Goal: Task Accomplishment & Management: Manage account settings

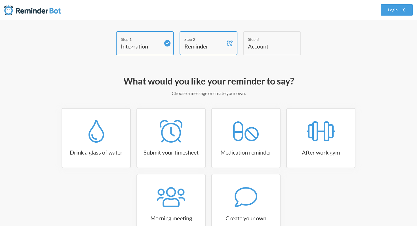
click at [265, 48] on h4 "Account" at bounding box center [268, 46] width 40 height 8
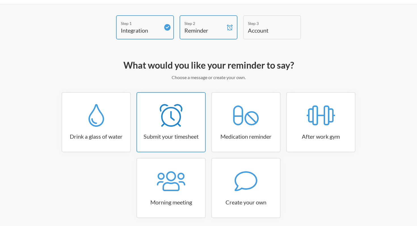
scroll to position [23, 0]
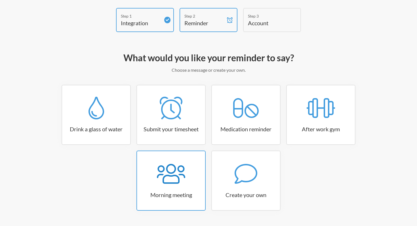
click at [185, 176] on div at bounding box center [171, 173] width 68 height 23
select select "08:30:00"
select select "true"
select select "09:45:00"
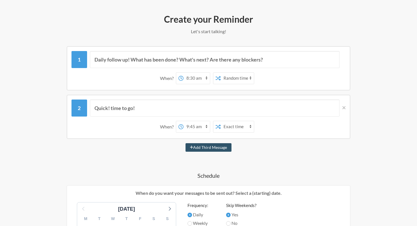
scroll to position [8, 0]
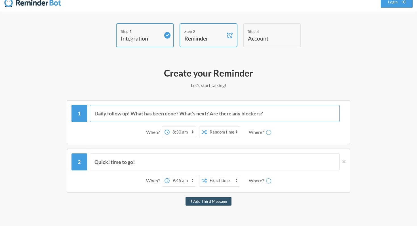
click at [154, 114] on input "Daily follow up! What has been done? What's next? Are there any blockers?" at bounding box center [215, 113] width 250 height 17
select select "D09DRE5CC79"
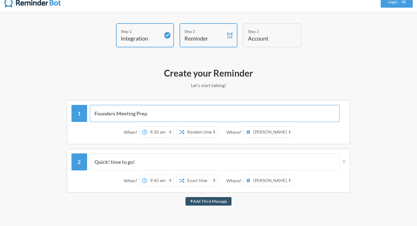
type input "Founders Meeting Prep"
click at [163, 135] on select "12:00 am 12:15 am 12:30 am 12:45 am 1:00 am 1:15 am 1:30 am 1:45 am 2:00 am 2:1…" at bounding box center [160, 131] width 26 height 11
select select "14:00:00"
click at [147, 126] on select "12:00 am 12:15 am 12:30 am 12:45 am 1:00 am 1:15 am 1:30 am 1:45 am 2:00 am 2:1…" at bounding box center [160, 131] width 26 height 11
click at [186, 128] on select "Exact time Random time" at bounding box center [200, 131] width 33 height 11
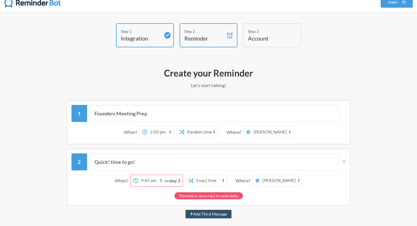
select select "false"
click at [184, 126] on select "Exact time Random time" at bounding box center [200, 131] width 33 height 11
click at [258, 133] on select "no-limits-fitness authentic-retreats-oceana-prana-intle royal-alfred-marina ale…" at bounding box center [271, 131] width 43 height 11
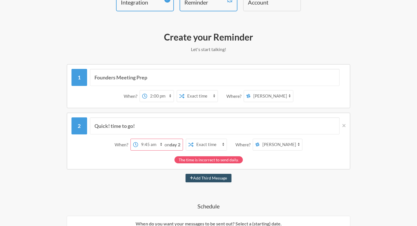
scroll to position [47, 0]
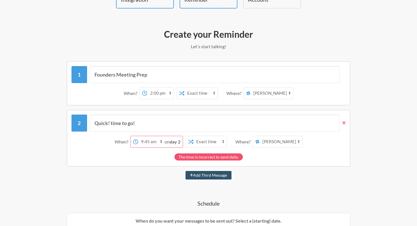
click at [344, 121] on icon at bounding box center [343, 122] width 3 height 5
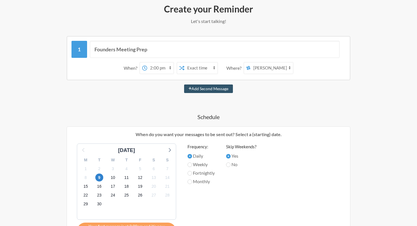
scroll to position [94, 0]
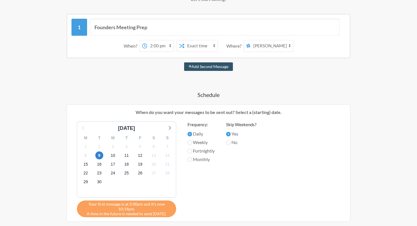
click at [201, 142] on label "Weekly" at bounding box center [200, 142] width 27 height 7
click at [192, 142] on input "Weekly" at bounding box center [189, 142] width 5 height 5
radio input "true"
click at [97, 157] on span "9" at bounding box center [99, 155] width 8 height 8
click at [87, 155] on span "8" at bounding box center [86, 155] width 8 height 8
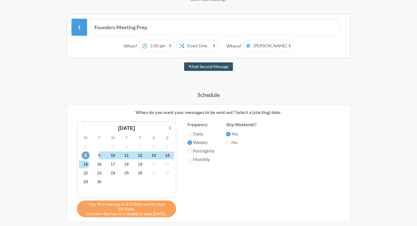
click at [87, 155] on span "8" at bounding box center [86, 155] width 8 height 8
click at [192, 135] on label "Daily" at bounding box center [200, 133] width 27 height 7
click at [192, 135] on input "Daily" at bounding box center [189, 134] width 5 height 5
radio input "true"
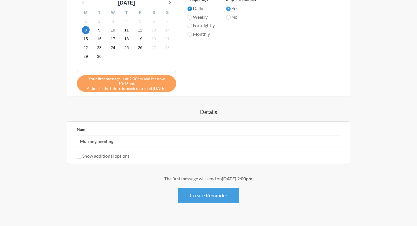
scroll to position [223, 0]
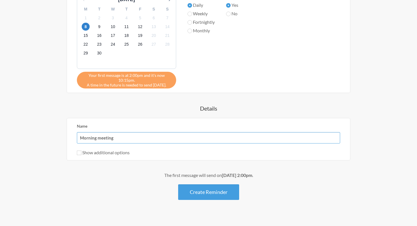
click at [148, 139] on input "Morning meeting" at bounding box center [208, 137] width 263 height 11
type input "Founders Meeting Prep"
click at [120, 154] on label "Show additional options" at bounding box center [103, 152] width 53 height 5
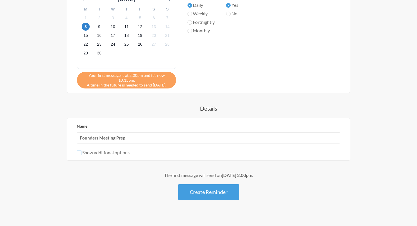
click at [81, 154] on input "Show additional options" at bounding box center [79, 152] width 5 height 5
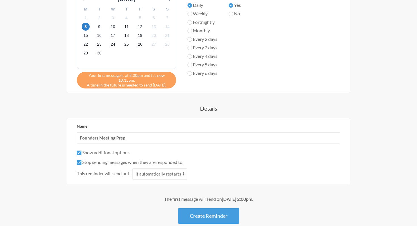
click at [119, 151] on label "Show additional options" at bounding box center [103, 152] width 53 height 5
click at [81, 151] on input "Show additional options" at bounding box center [79, 152] width 5 height 5
checkbox input "false"
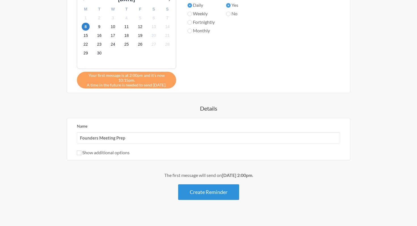
click at [189, 188] on button "Create Reminder" at bounding box center [208, 192] width 61 height 16
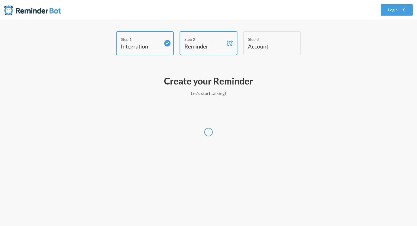
scroll to position [0, 0]
select select "Africa/Johannesburg"
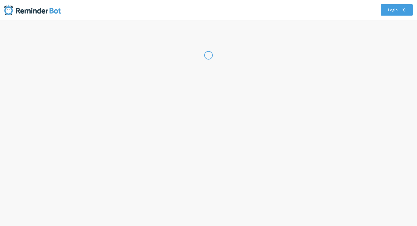
select select "ZA"
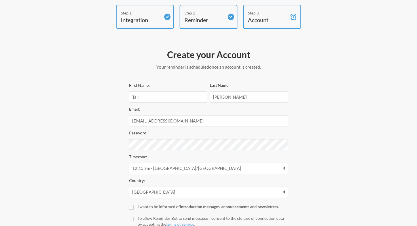
scroll to position [68, 0]
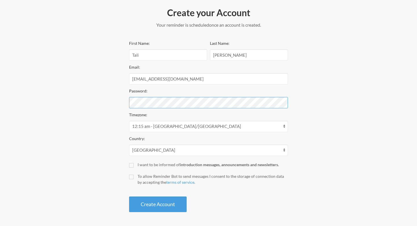
click at [0, 226] on com-1password-button at bounding box center [0, 226] width 0 height 0
click at [129, 164] on input "I want to be informed of introduction messages, announcements and newsletters." at bounding box center [131, 165] width 5 height 5
checkbox input "false"
click at [130, 177] on input "To allow Reminder Bot to send messages I consent to the storage of connection d…" at bounding box center [131, 177] width 5 height 5
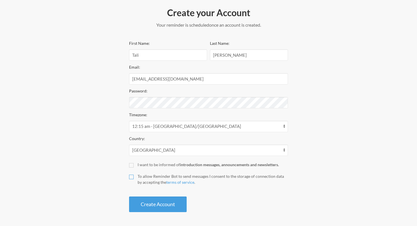
checkbox input "true"
click at [145, 203] on button "Create Account" at bounding box center [158, 204] width 58 height 16
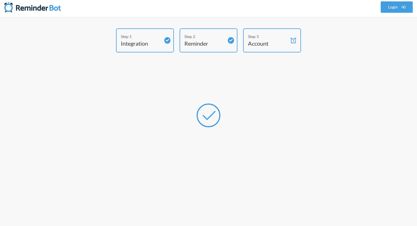
scroll to position [0, 0]
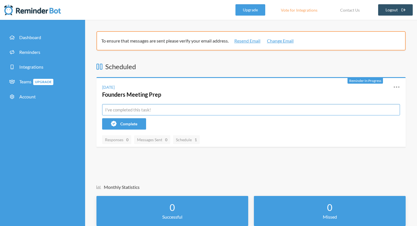
click at [182, 104] on input "text" at bounding box center [251, 109] width 298 height 11
click at [250, 39] on link "Resend Email" at bounding box center [247, 40] width 26 height 7
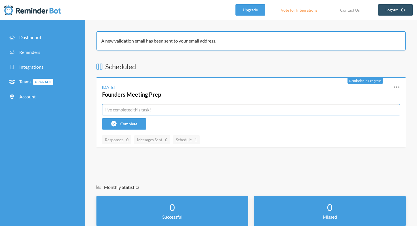
click at [159, 108] on input "text" at bounding box center [251, 109] width 298 height 11
click at [394, 87] on icon at bounding box center [396, 87] width 7 height 7
click at [348, 120] on link "Edit" at bounding box center [371, 119] width 48 height 9
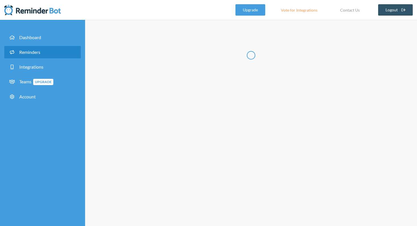
type input "Founders Meeting Prep"
select select "14:00:00"
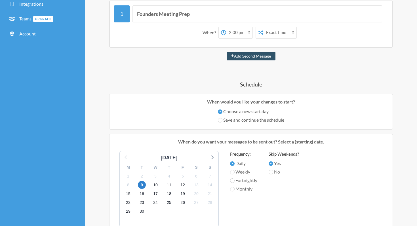
scroll to position [64, 0]
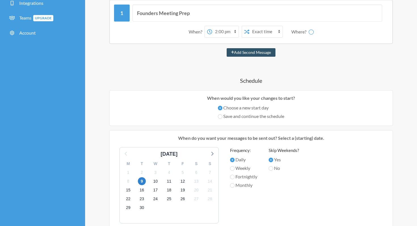
select select "D09DRE5CC79"
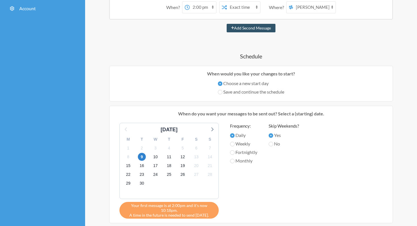
scroll to position [92, 0]
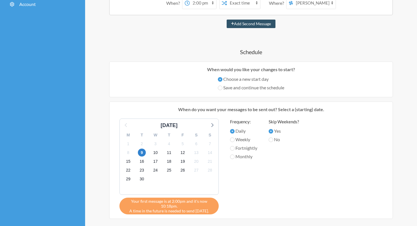
click at [235, 139] on label "Weekly" at bounding box center [243, 139] width 27 height 7
click at [234, 139] on input "Weekly" at bounding box center [232, 139] width 5 height 5
radio input "true"
click at [142, 155] on span "9" at bounding box center [142, 152] width 8 height 8
click at [130, 152] on span "8" at bounding box center [128, 152] width 8 height 8
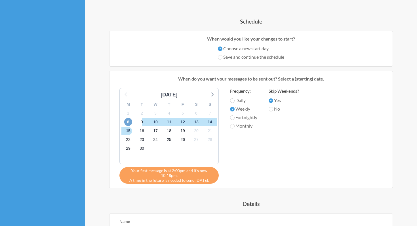
scroll to position [124, 0]
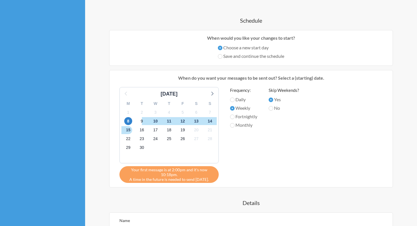
click at [220, 175] on div "[DATE] M T W T F S S 1 2 3 4 5 6 7 8 9 10 11 12 13 14 15 16 17 18 19 20 21 22 2…" at bounding box center [251, 135] width 274 height 96
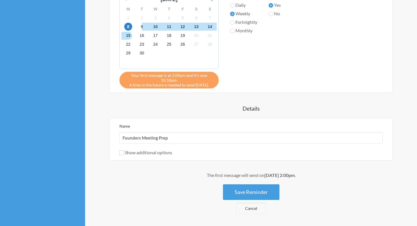
scroll to position [228, 0]
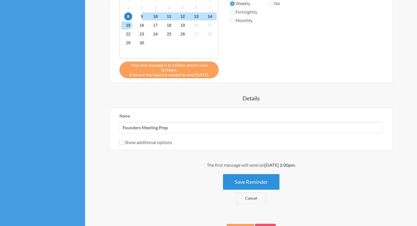
click at [269, 183] on button "Save Reminder" at bounding box center [251, 182] width 56 height 16
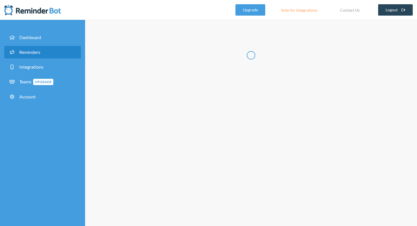
click at [388, 6] on link "Logout" at bounding box center [395, 9] width 35 height 11
